Goal: Transaction & Acquisition: Book appointment/travel/reservation

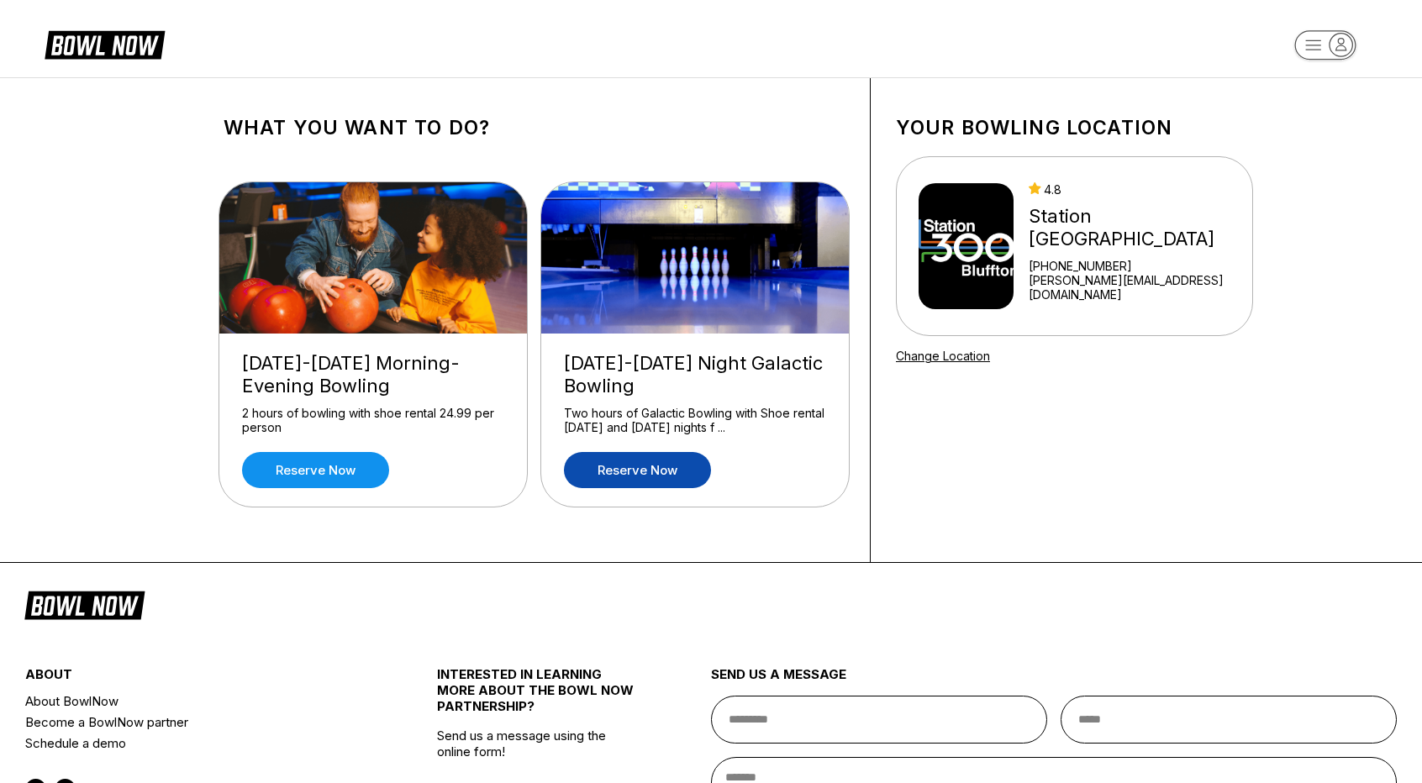
click at [626, 475] on link "Reserve now" at bounding box center [637, 470] width 147 height 36
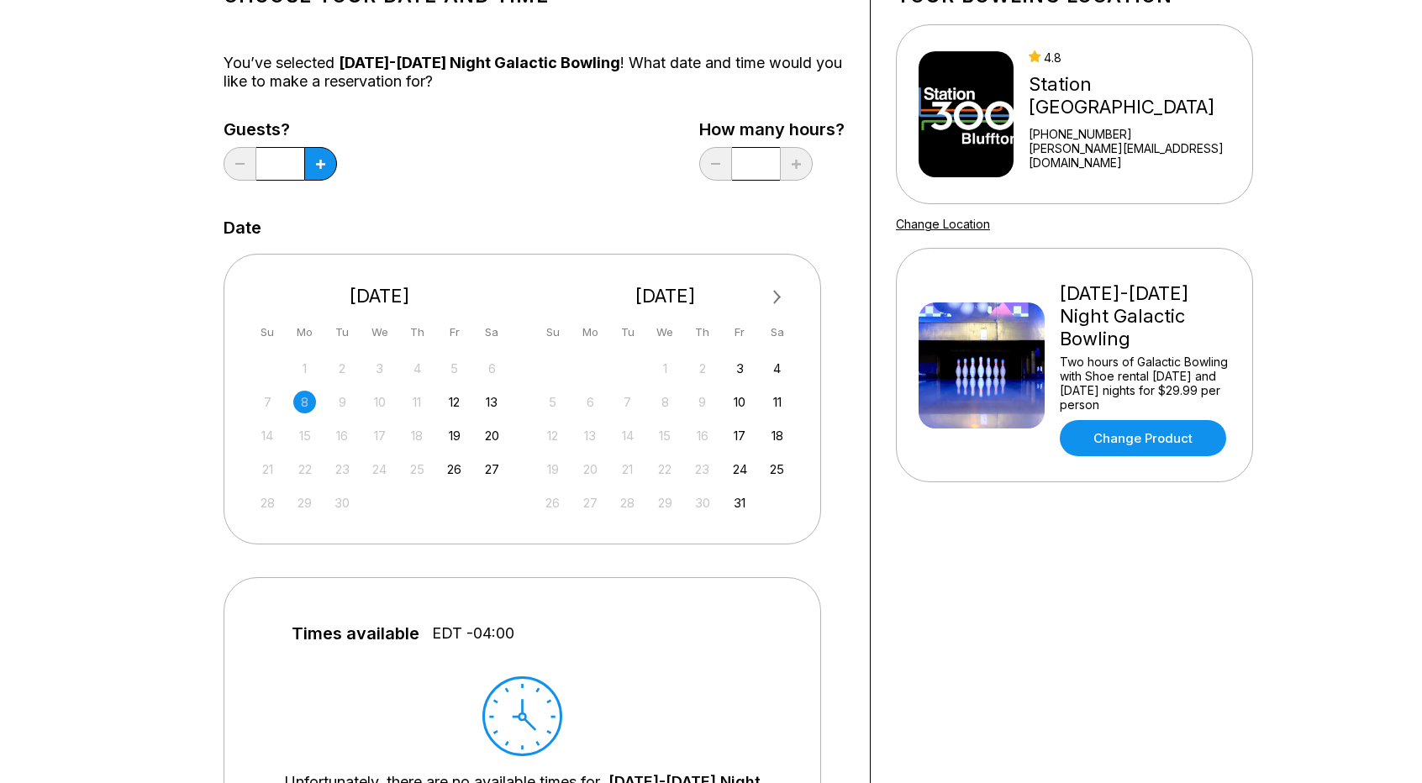
scroll to position [175, 0]
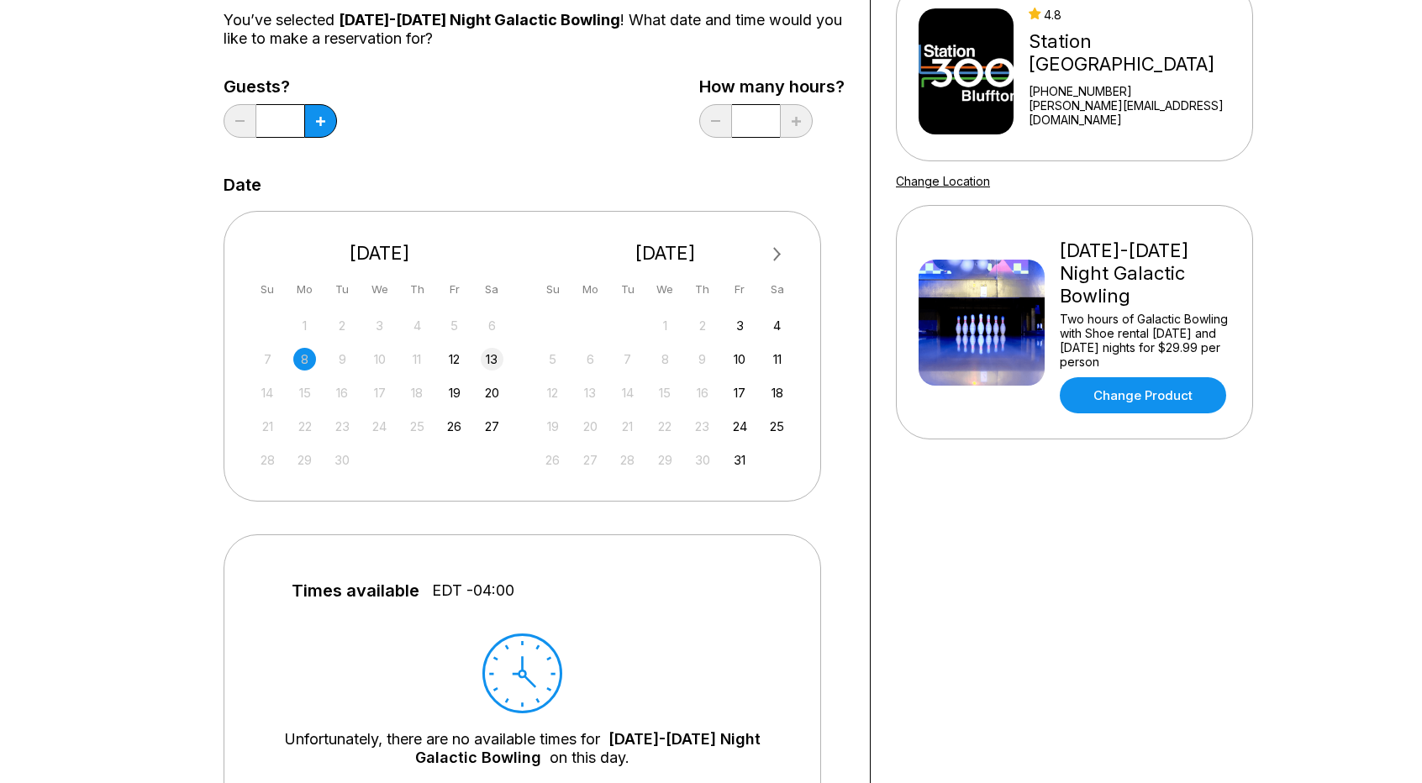
click at [492, 360] on div "13" at bounding box center [492, 359] width 23 height 23
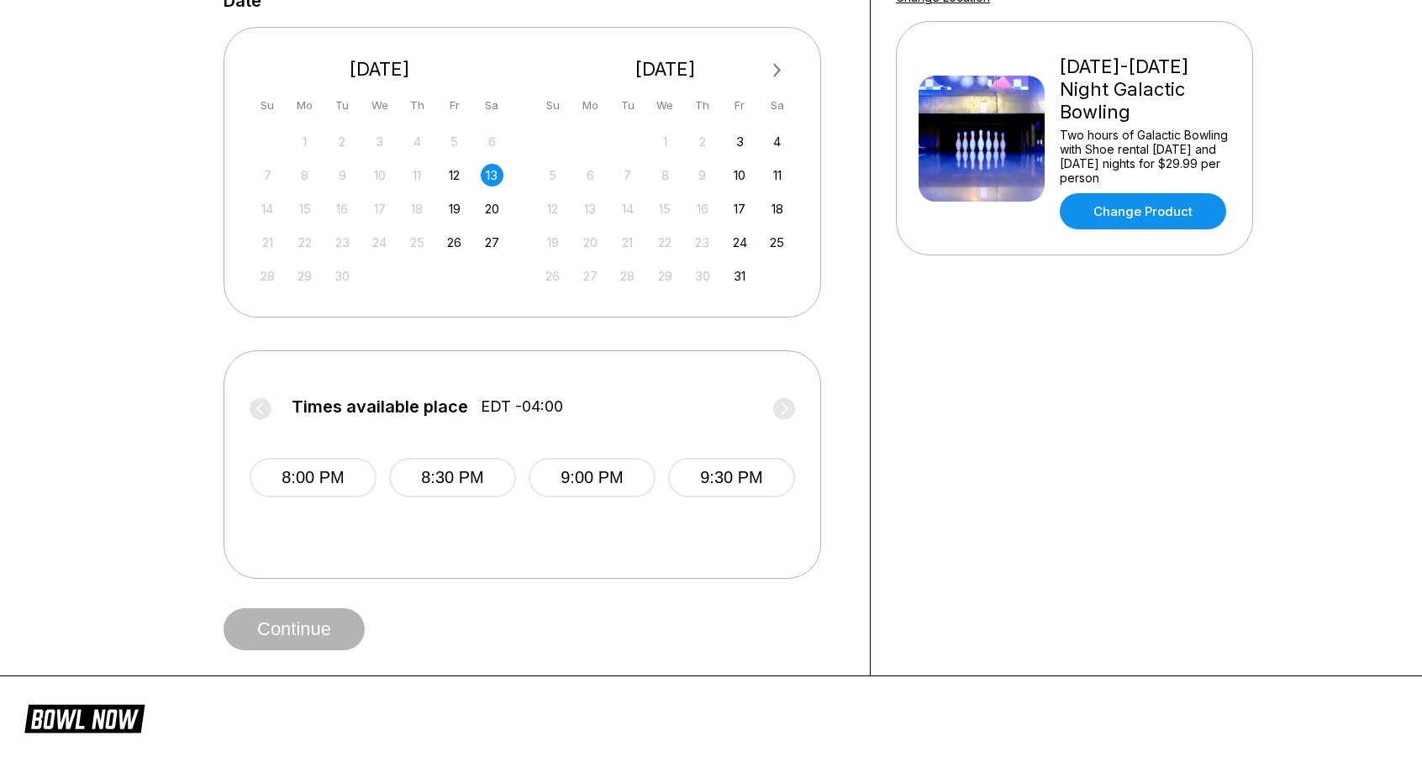
scroll to position [361, 0]
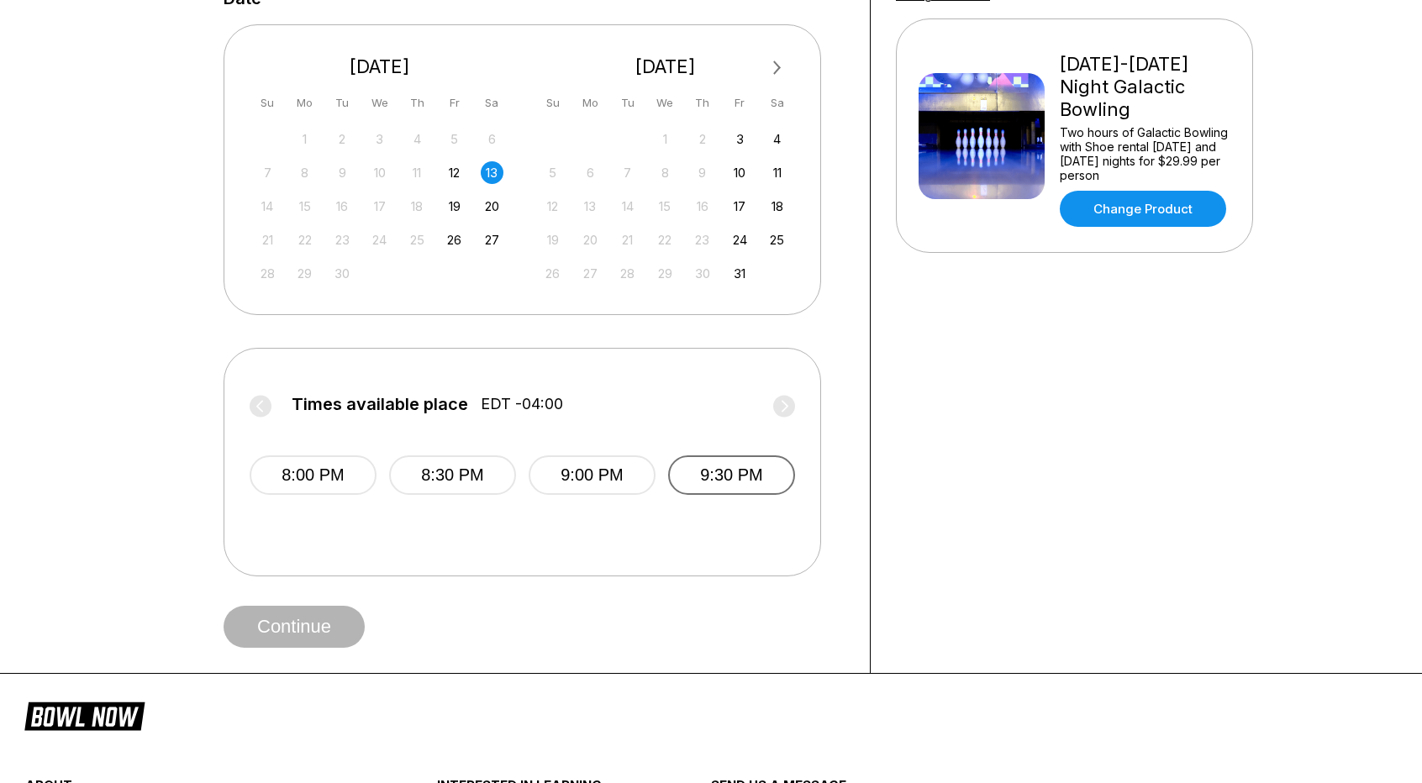
click at [730, 475] on button "9:30 PM" at bounding box center [731, 474] width 127 height 39
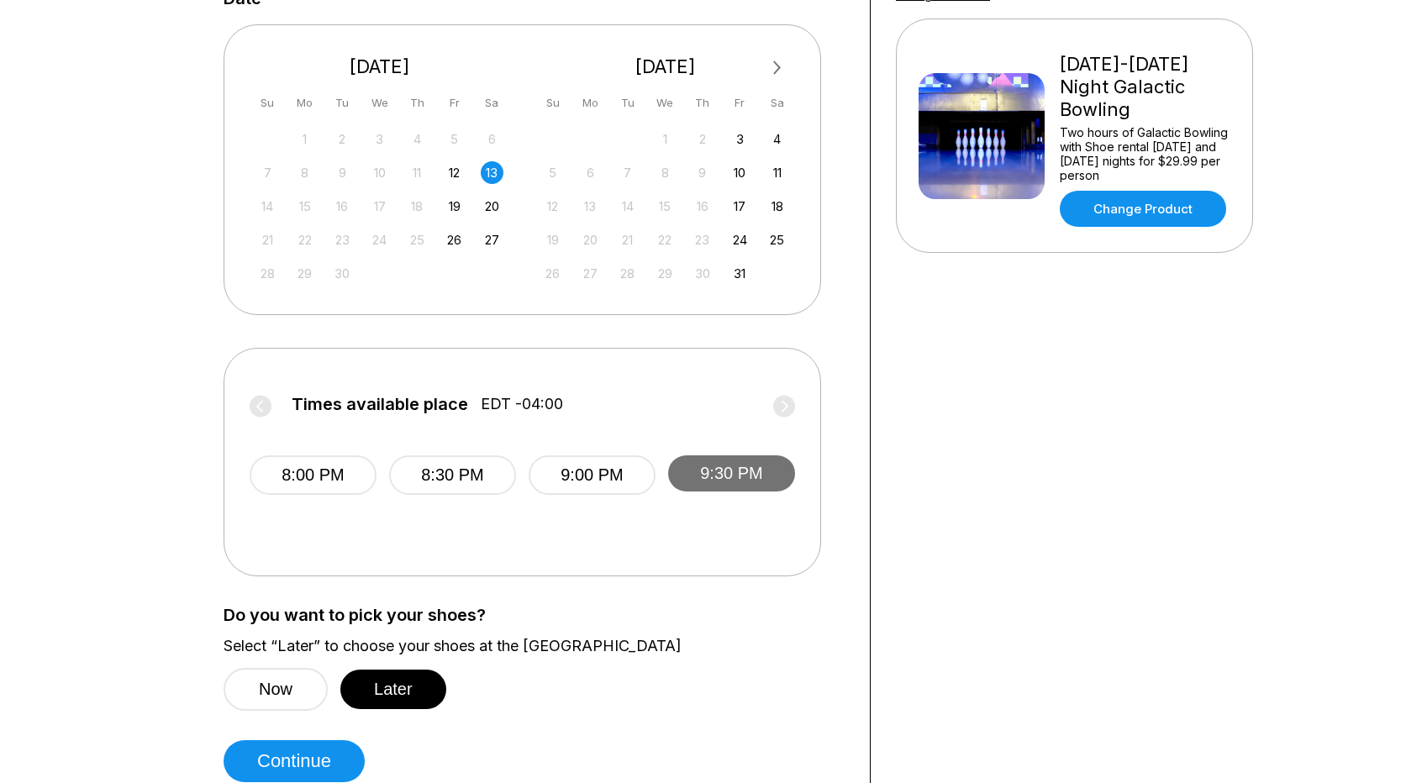
scroll to position [550, 0]
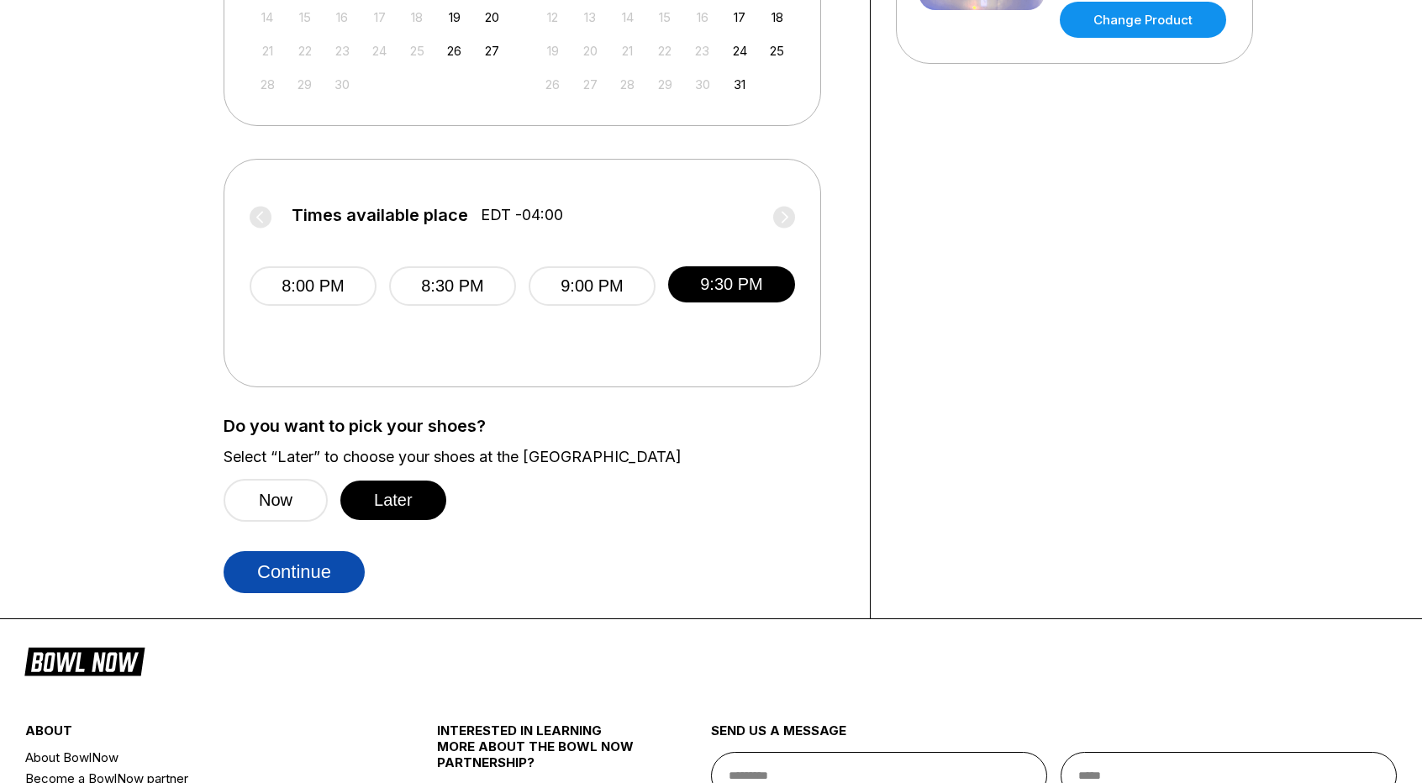
click at [334, 578] on button "Continue" at bounding box center [294, 572] width 141 height 42
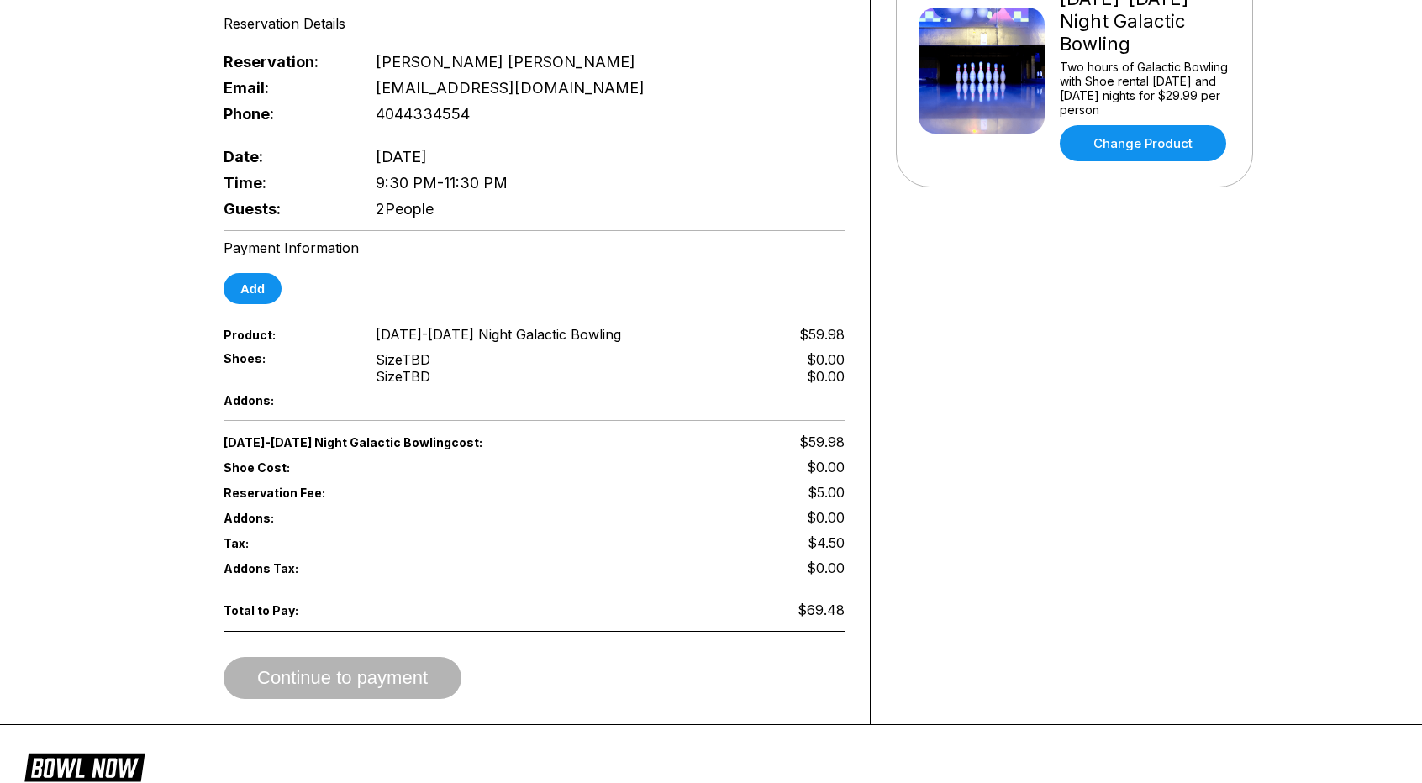
scroll to position [431, 0]
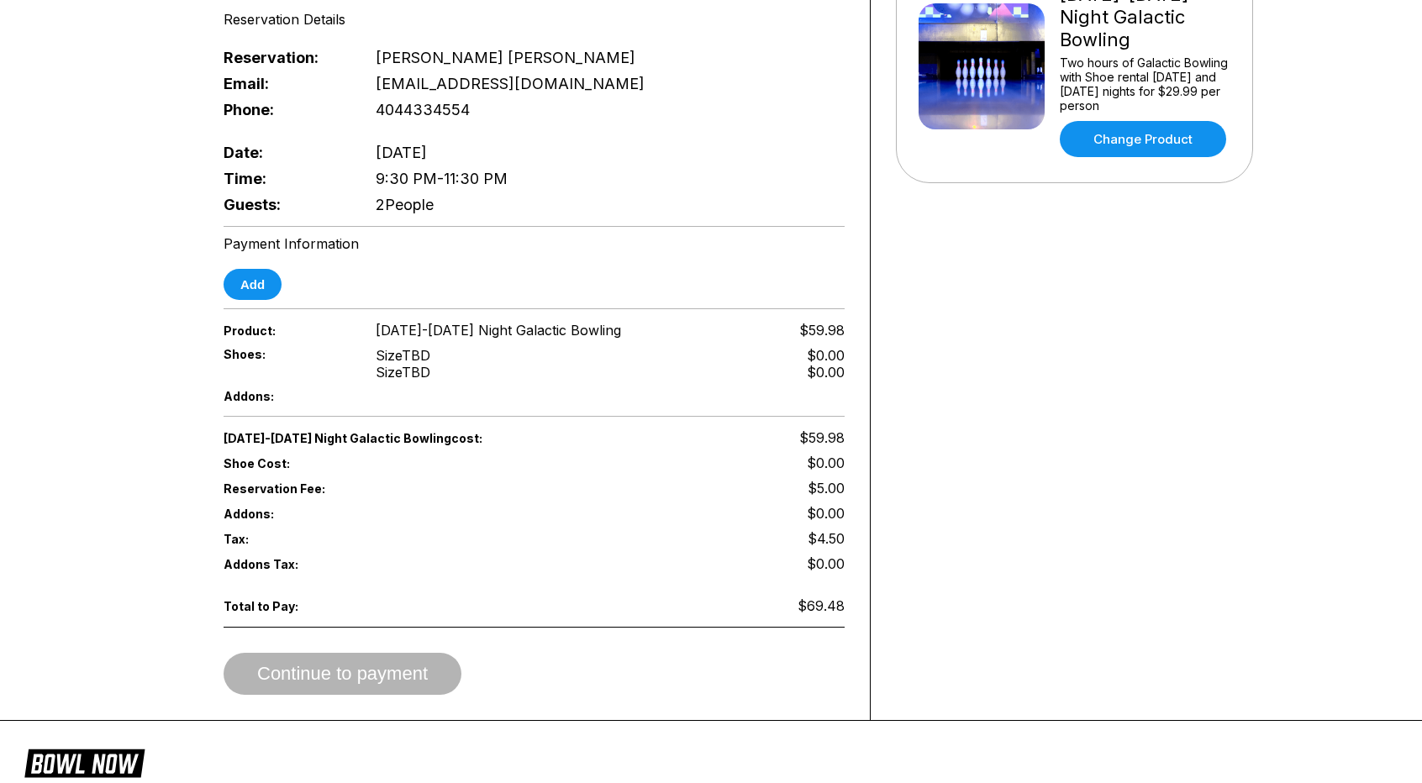
click at [842, 480] on span "$5.00" at bounding box center [826, 488] width 37 height 17
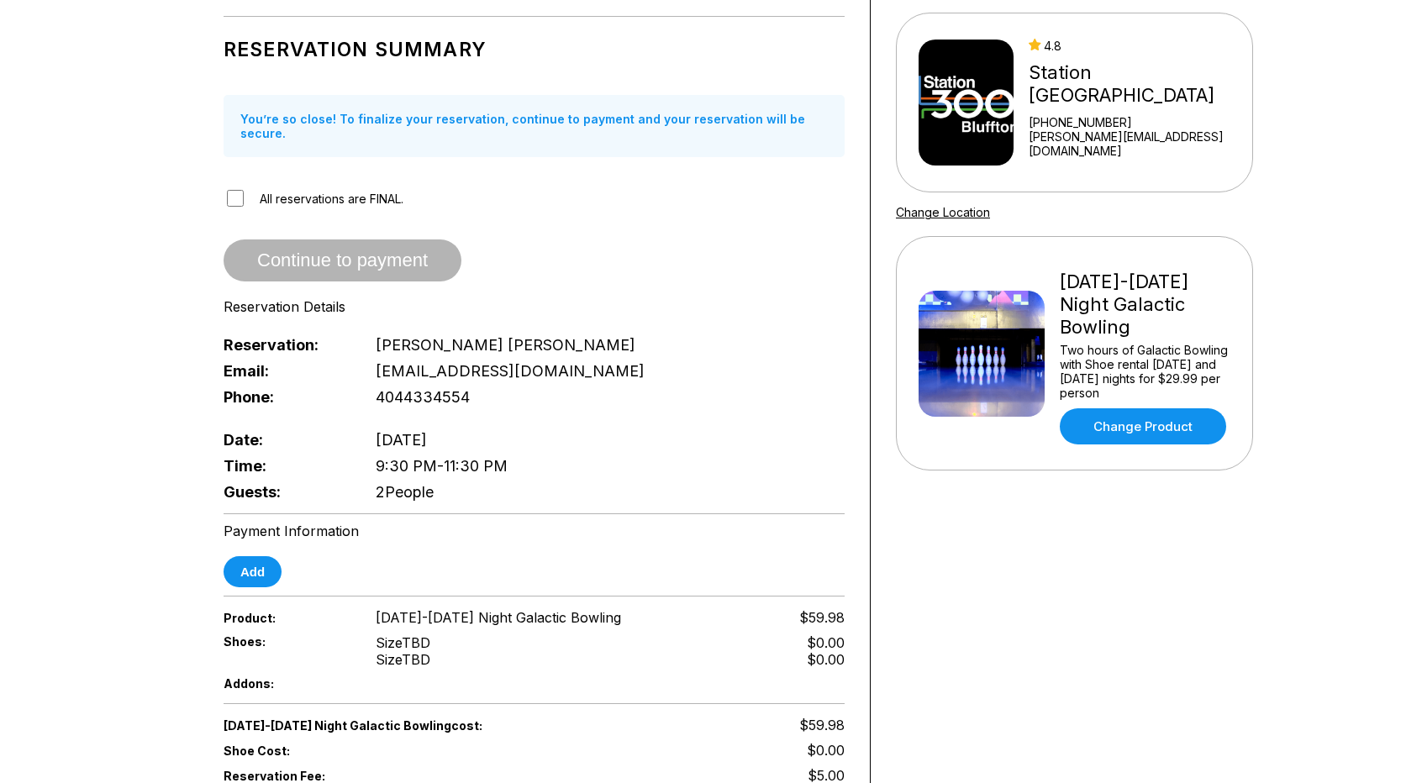
scroll to position [0, 0]
